Goal: Download file/media

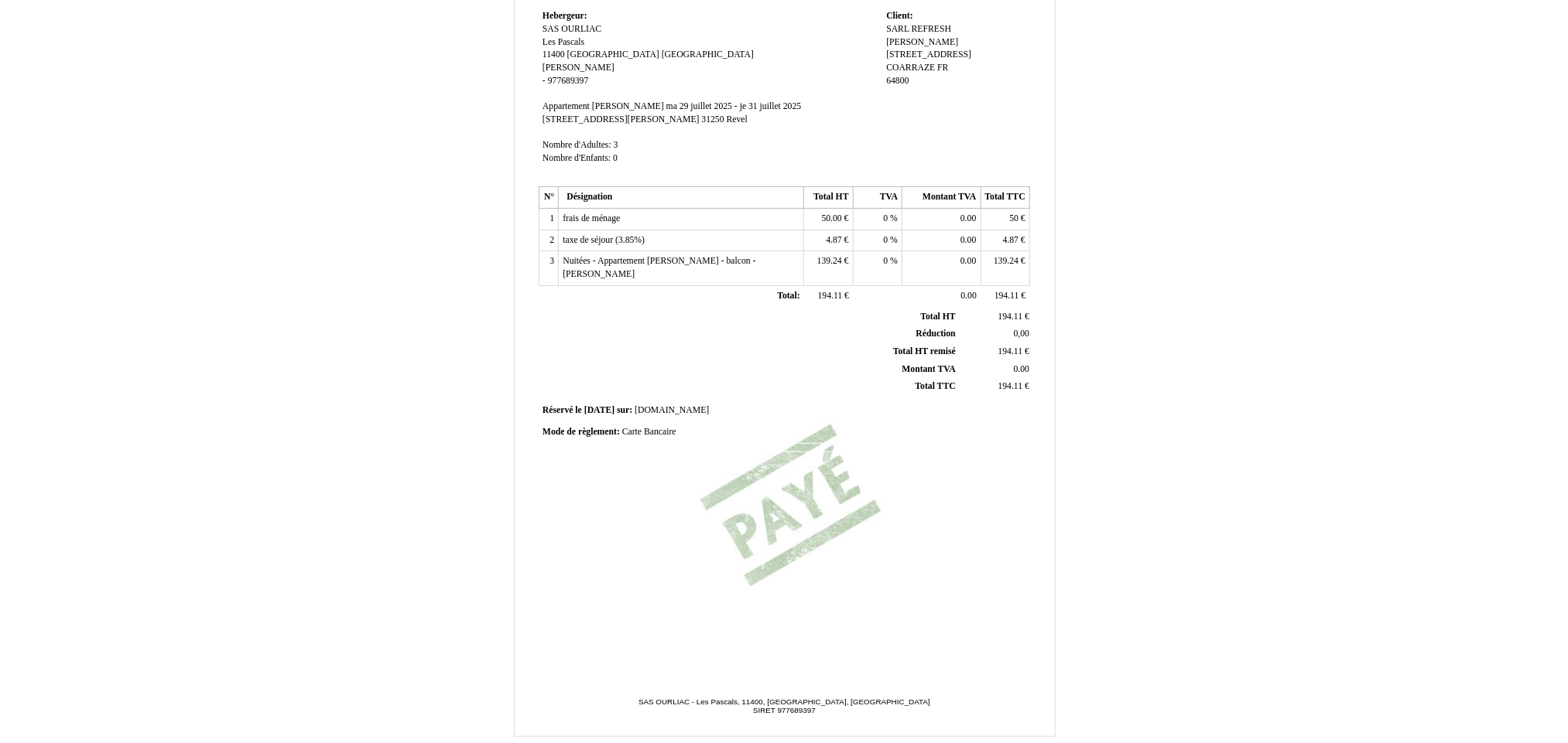
scroll to position [192, 0]
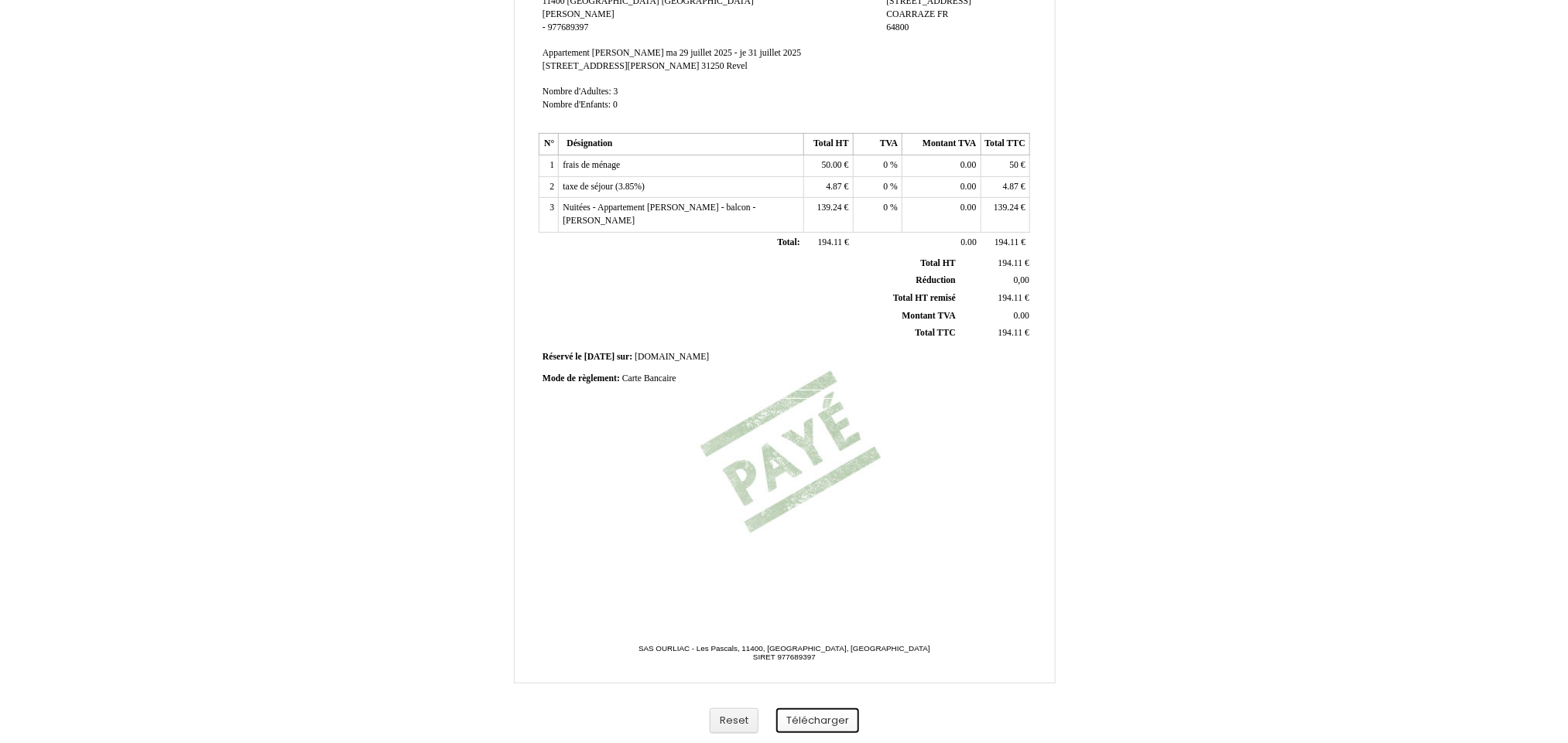
click at [825, 728] on button "Télécharger" at bounding box center [817, 721] width 83 height 25
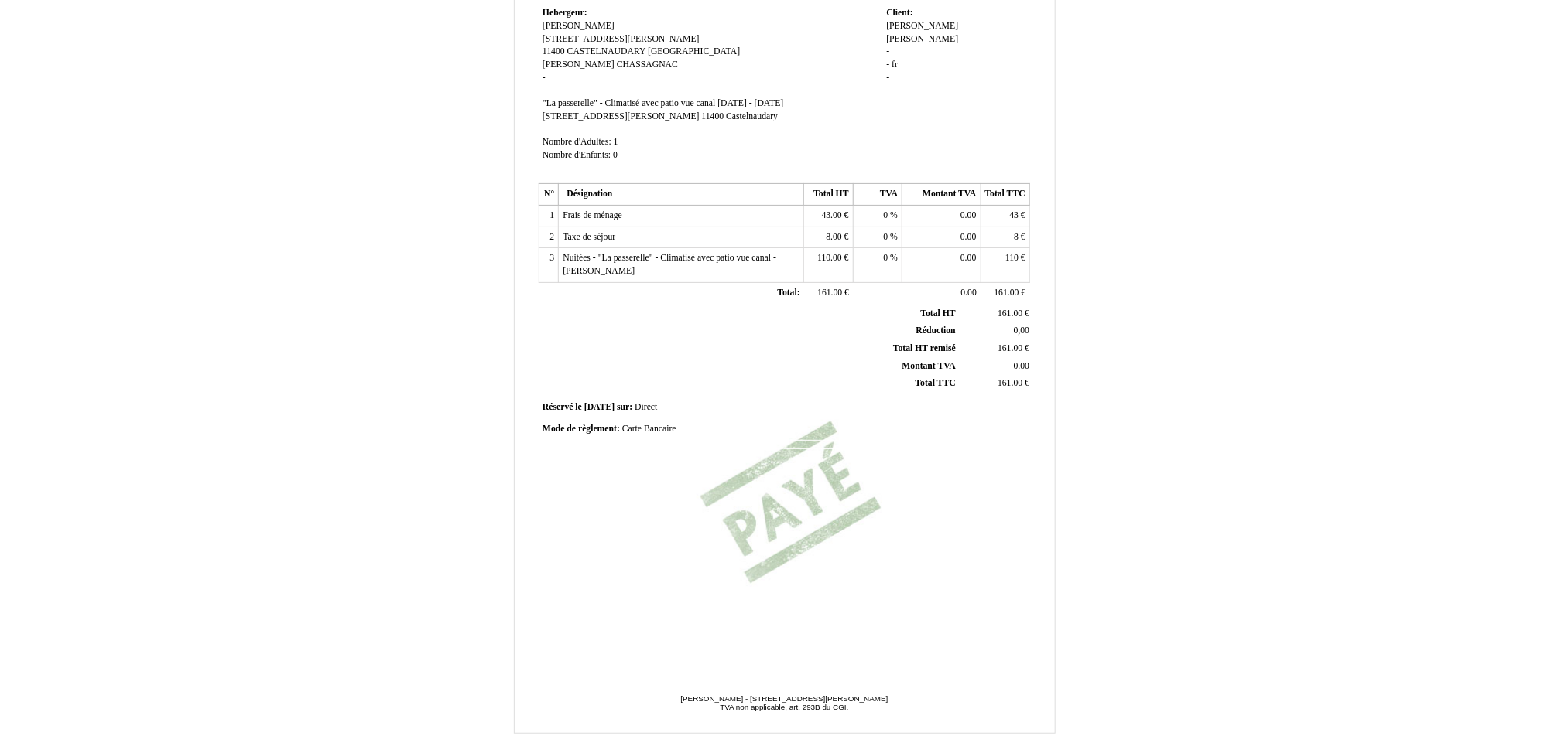
scroll to position [192, 0]
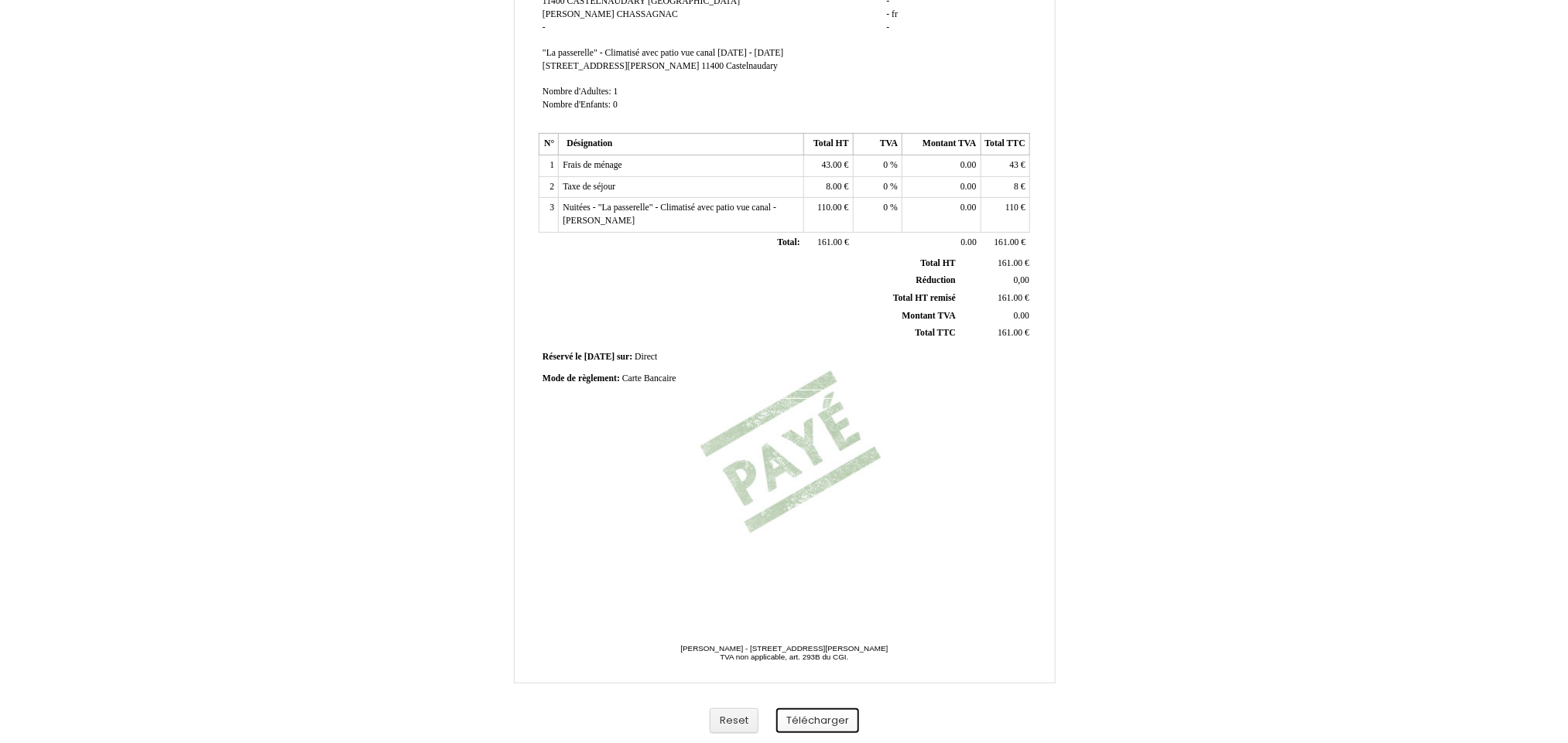
click at [820, 719] on button "Télécharger" at bounding box center [817, 721] width 83 height 25
